Goal: Information Seeking & Learning: Learn about a topic

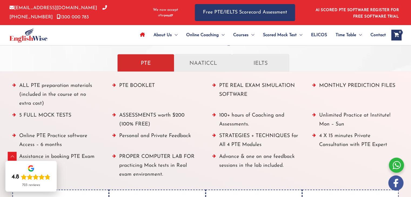
scroll to position [611, 0]
click at [12, 156] on div "Scroll to Top" at bounding box center [12, 156] width 9 height 9
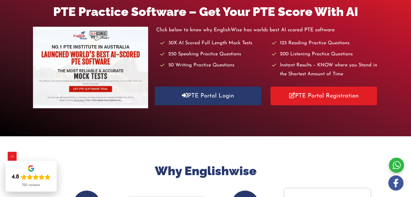
scroll to position [0, 0]
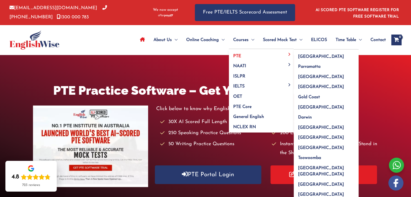
click at [247, 55] on link "PTE" at bounding box center [261, 54] width 65 height 10
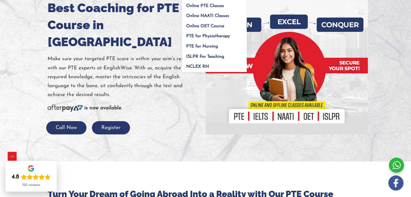
scroll to position [76, 0]
